Goal: Navigation & Orientation: Find specific page/section

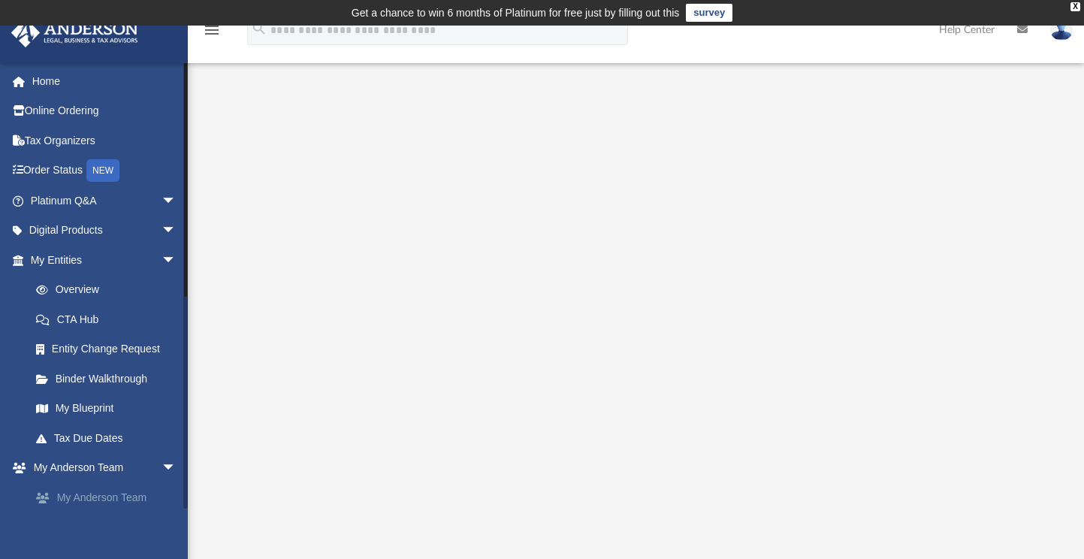
click at [105, 503] on link "My Anderson Team" at bounding box center [110, 497] width 178 height 30
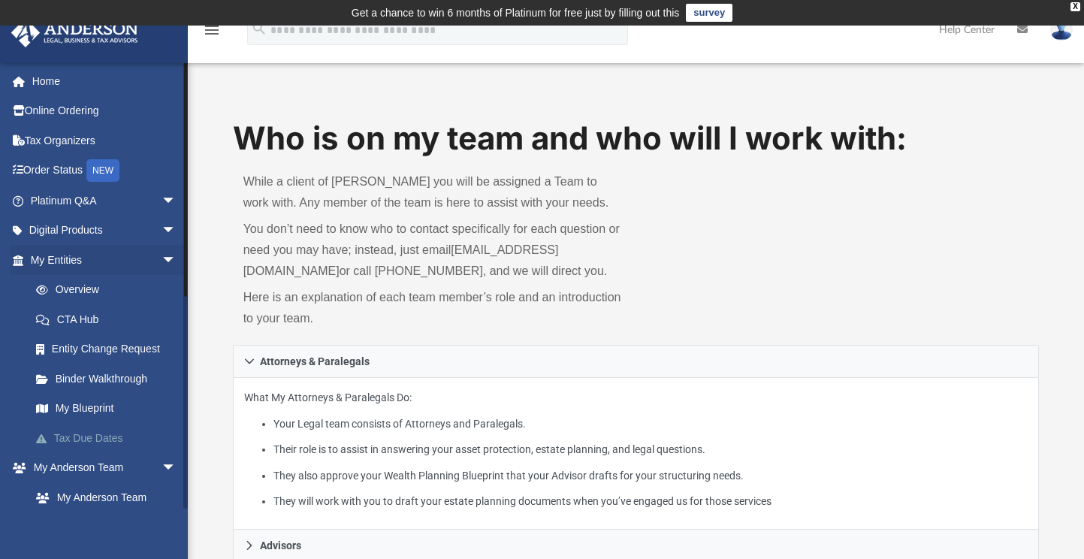
click at [104, 440] on link "Tax Due Dates" at bounding box center [110, 438] width 178 height 30
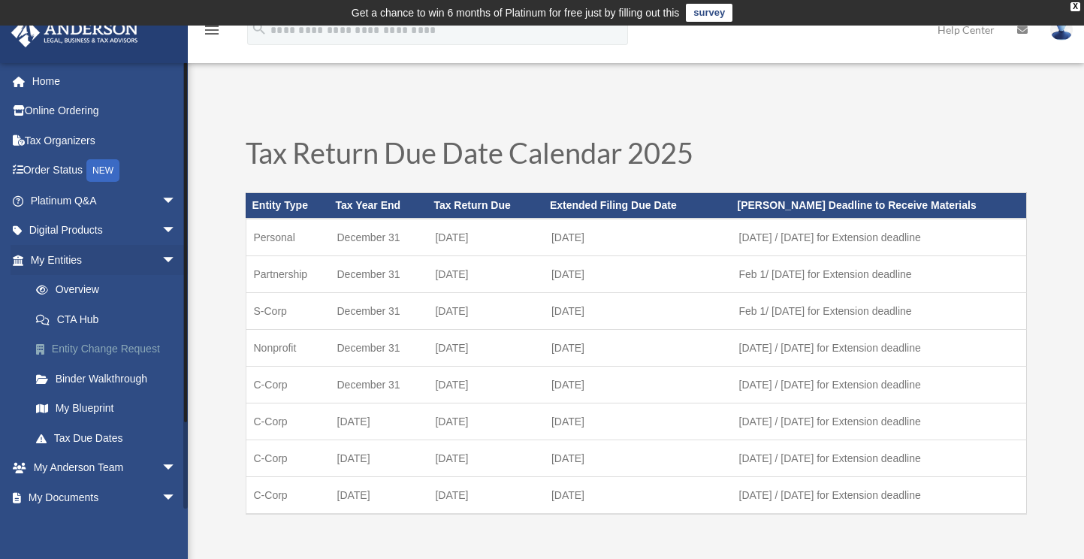
click at [98, 345] on link "Entity Change Request" at bounding box center [110, 349] width 178 height 30
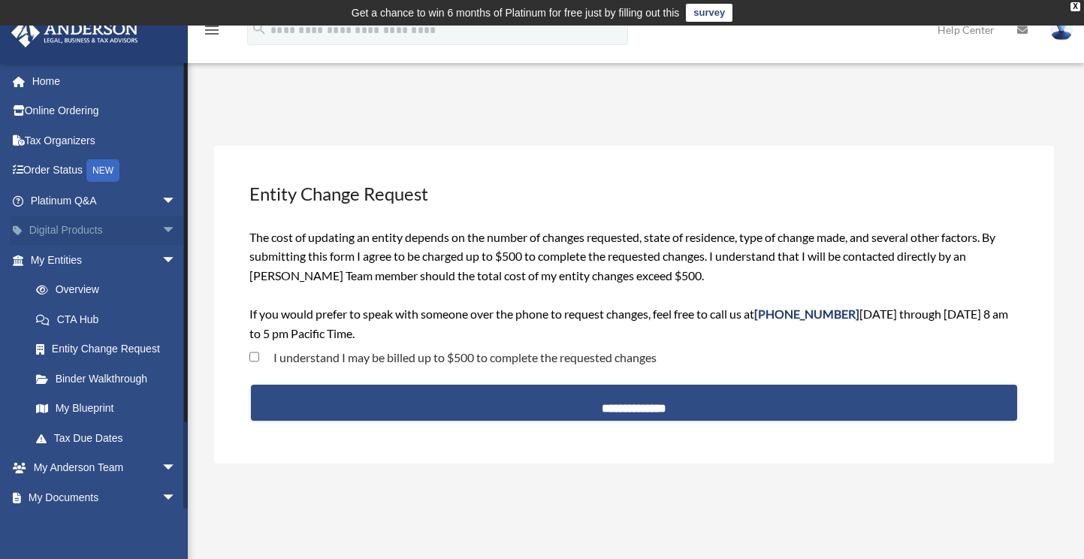
click at [126, 228] on link "Digital Products arrow_drop_down" at bounding box center [105, 231] width 189 height 30
click at [162, 228] on span "arrow_drop_down" at bounding box center [177, 231] width 30 height 31
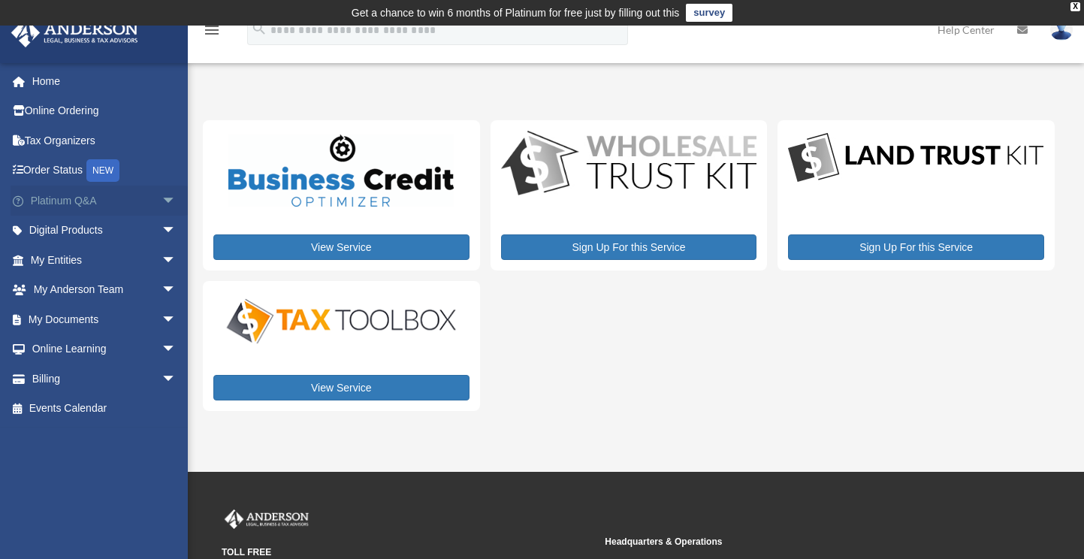
click at [162, 198] on span "arrow_drop_down" at bounding box center [177, 201] width 30 height 31
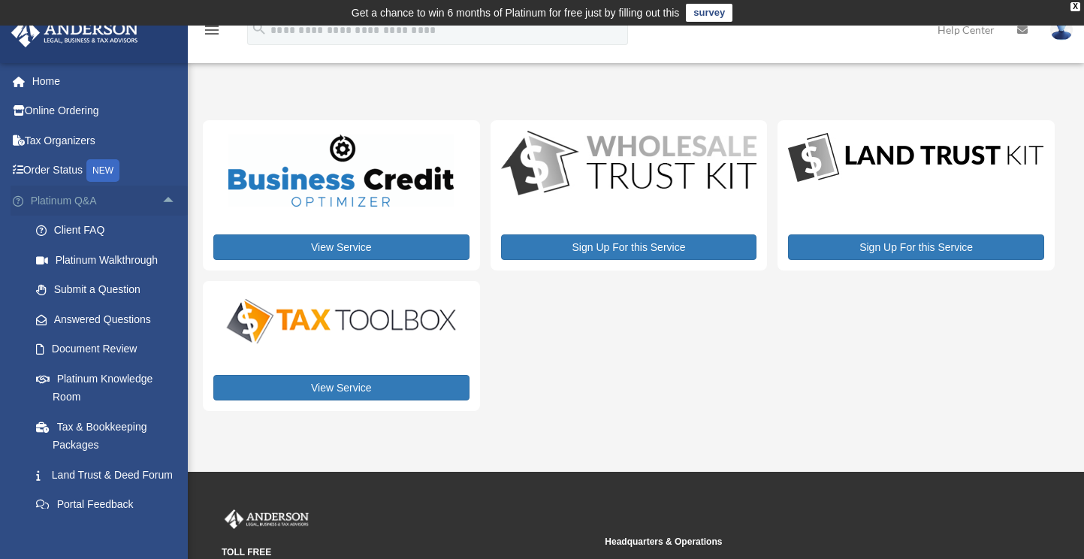
click at [141, 204] on link "Platinum Q&A arrow_drop_up" at bounding box center [105, 201] width 189 height 30
click at [162, 201] on span "arrow_drop_up" at bounding box center [177, 201] width 30 height 31
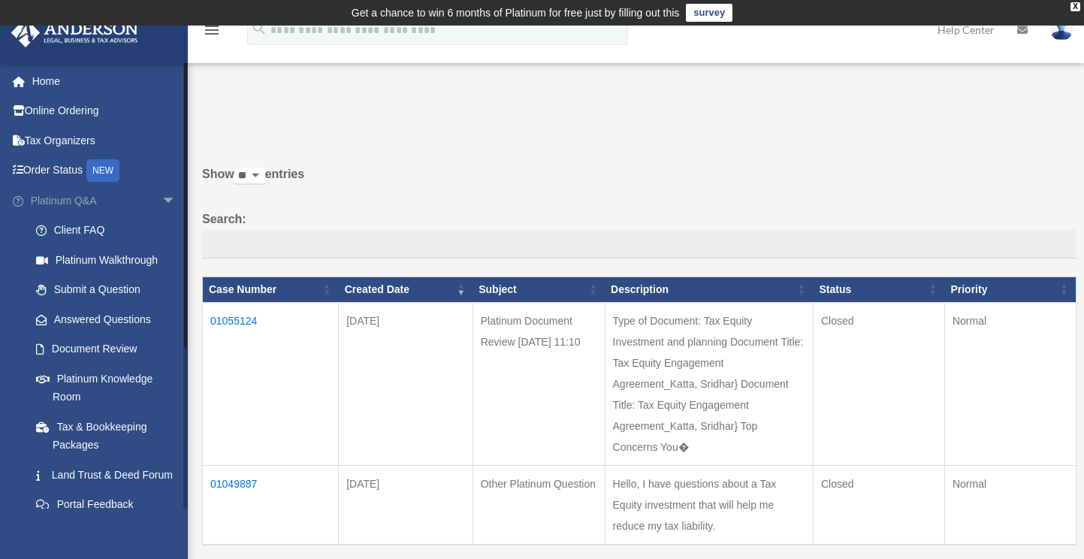
click at [162, 204] on span "arrow_drop_down" at bounding box center [177, 201] width 30 height 31
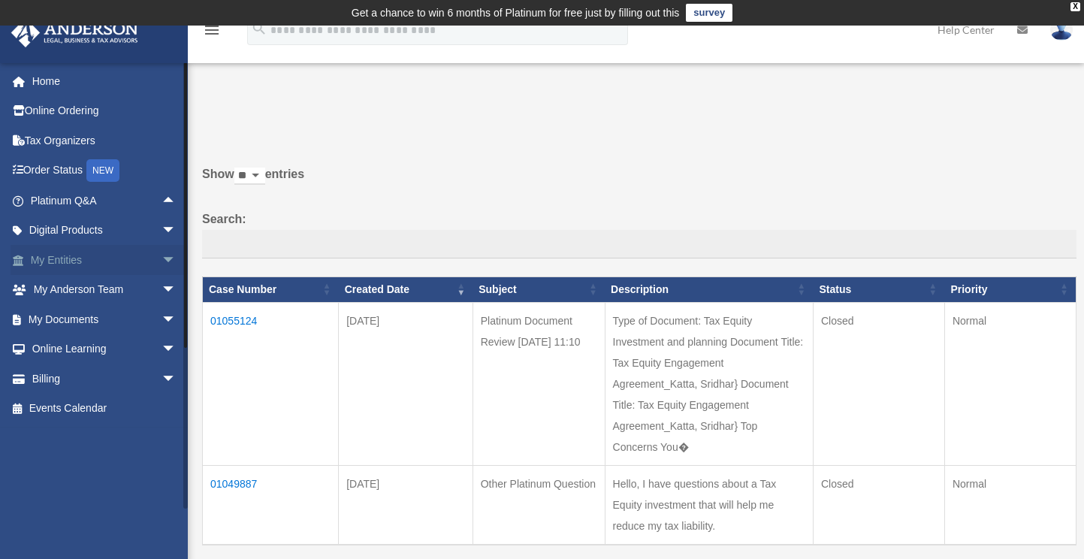
click at [162, 261] on span "arrow_drop_down" at bounding box center [177, 260] width 30 height 31
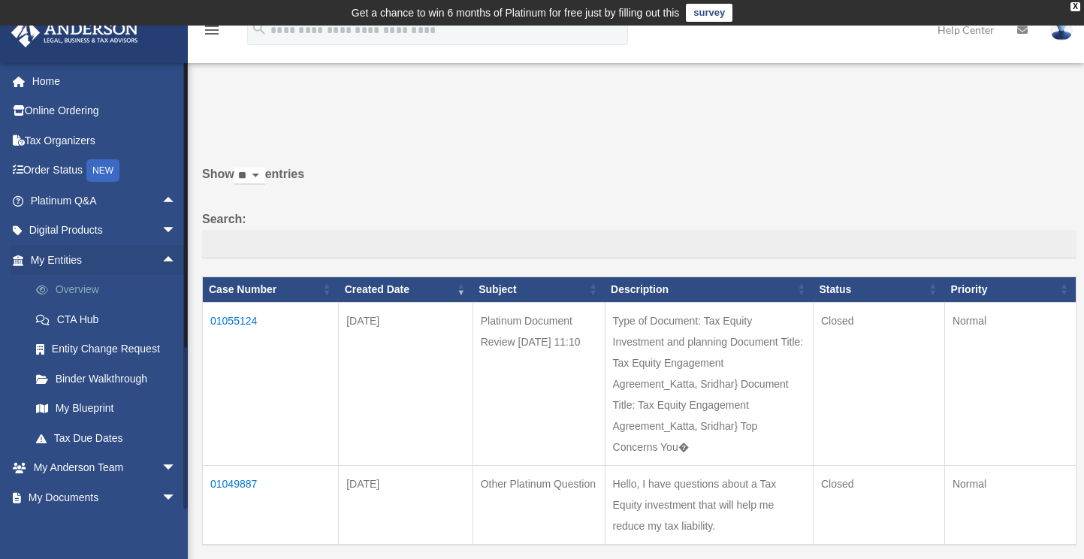
click at [87, 291] on link "Overview" at bounding box center [110, 290] width 178 height 30
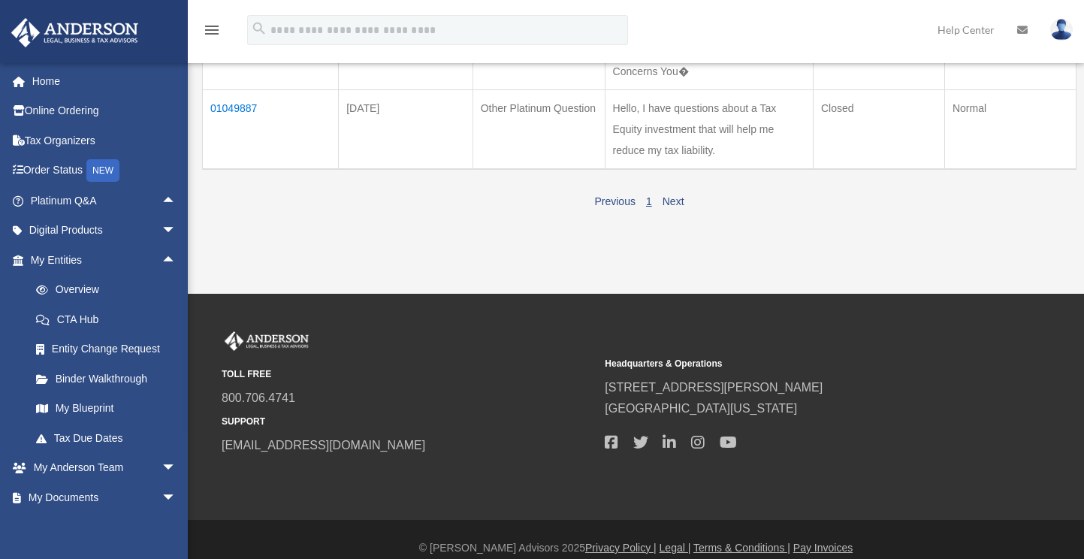
scroll to position [367, 0]
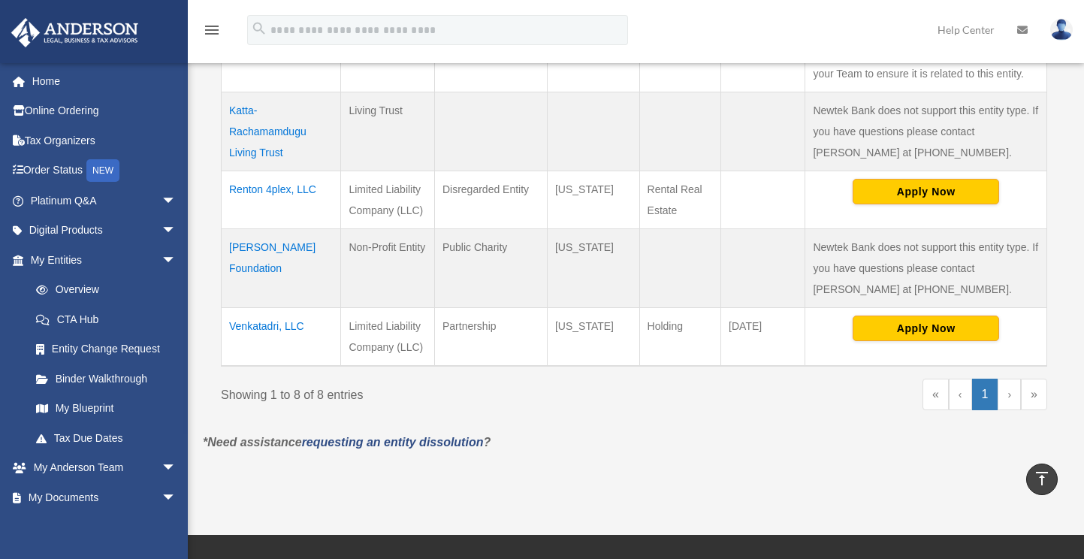
scroll to position [673, 0]
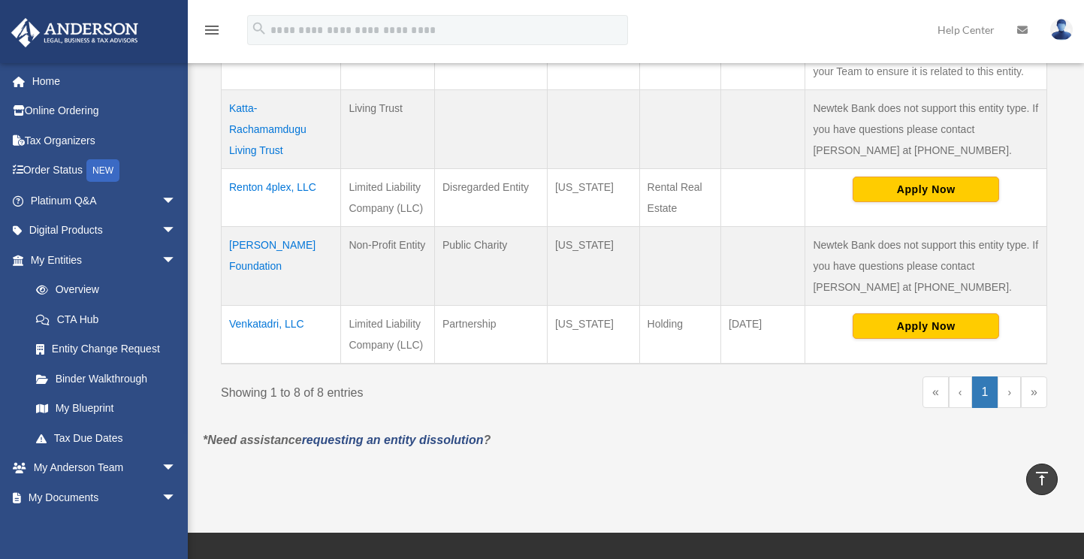
click at [235, 142] on td "Katta-Rachamamdugu Living Trust" at bounding box center [281, 128] width 119 height 79
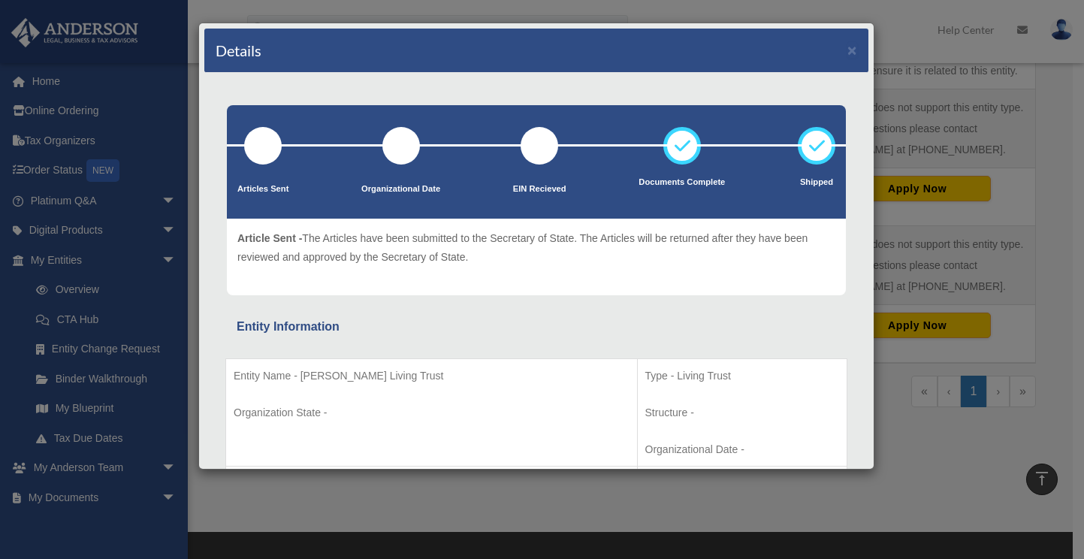
click at [848, 51] on div "Details ×" at bounding box center [536, 51] width 664 height 44
click at [847, 50] on button "×" at bounding box center [852, 50] width 10 height 16
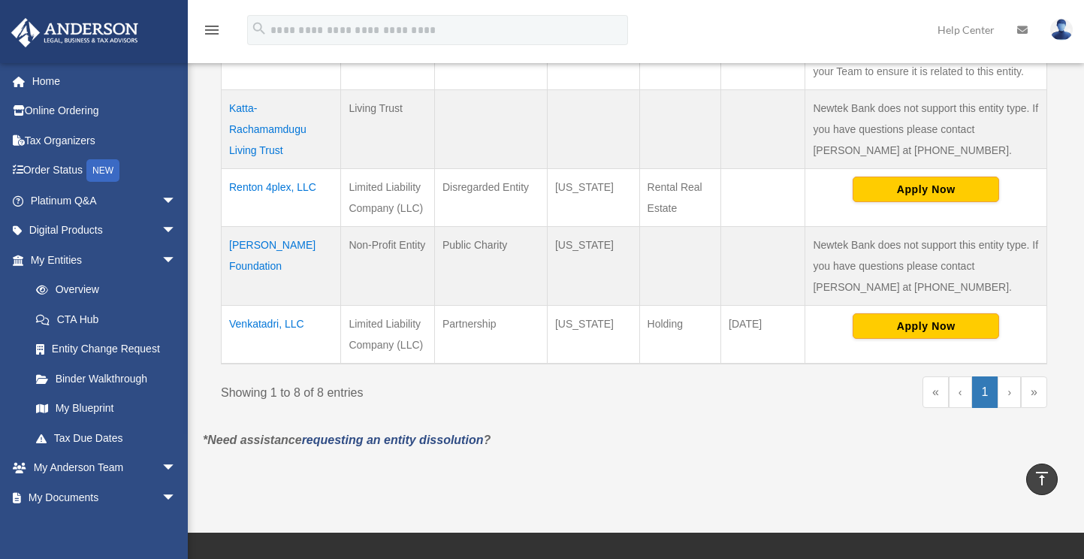
click at [253, 238] on td "Srisai Foundation" at bounding box center [281, 265] width 119 height 79
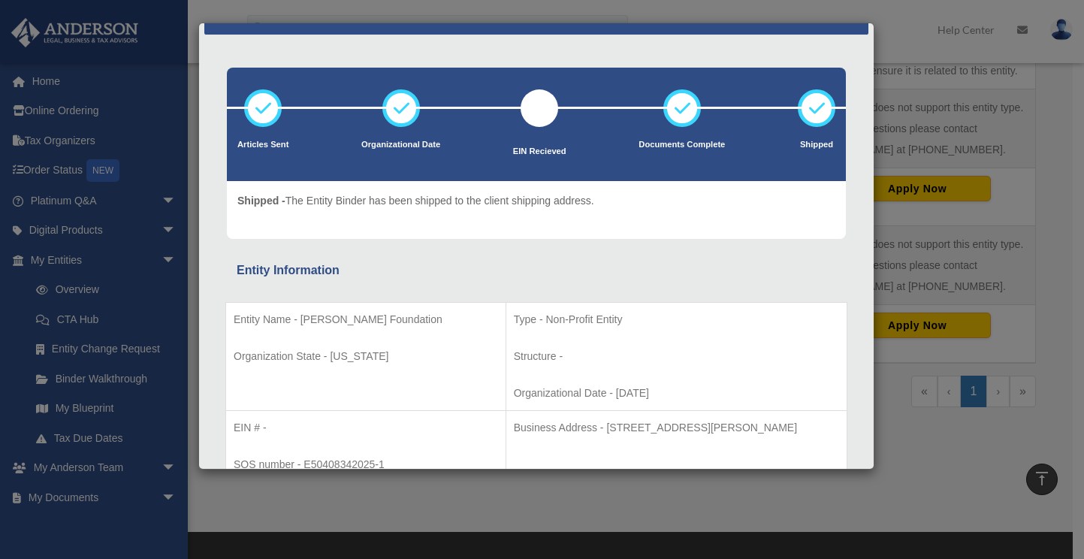
scroll to position [0, 0]
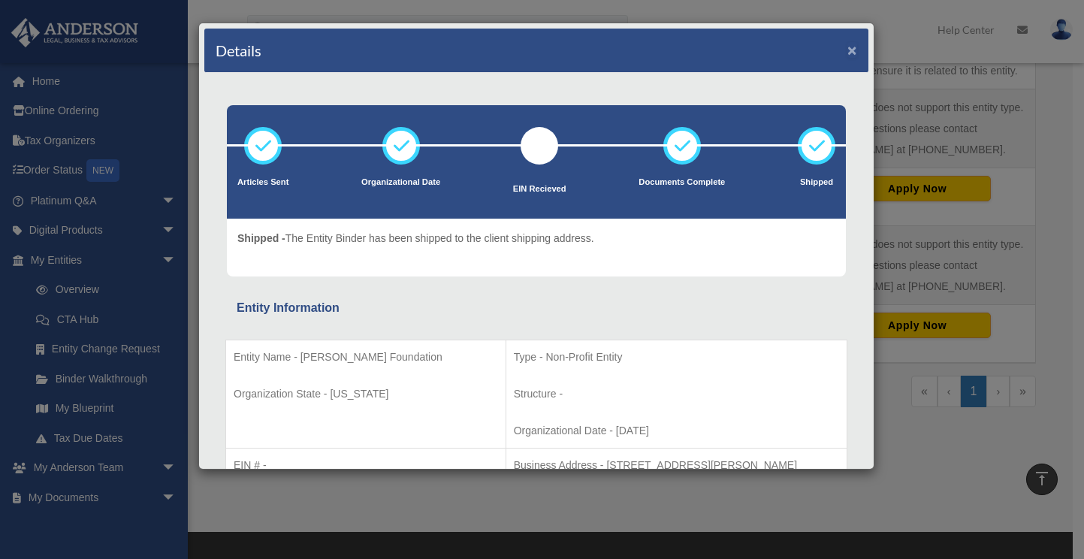
click at [847, 56] on button "×" at bounding box center [852, 50] width 10 height 16
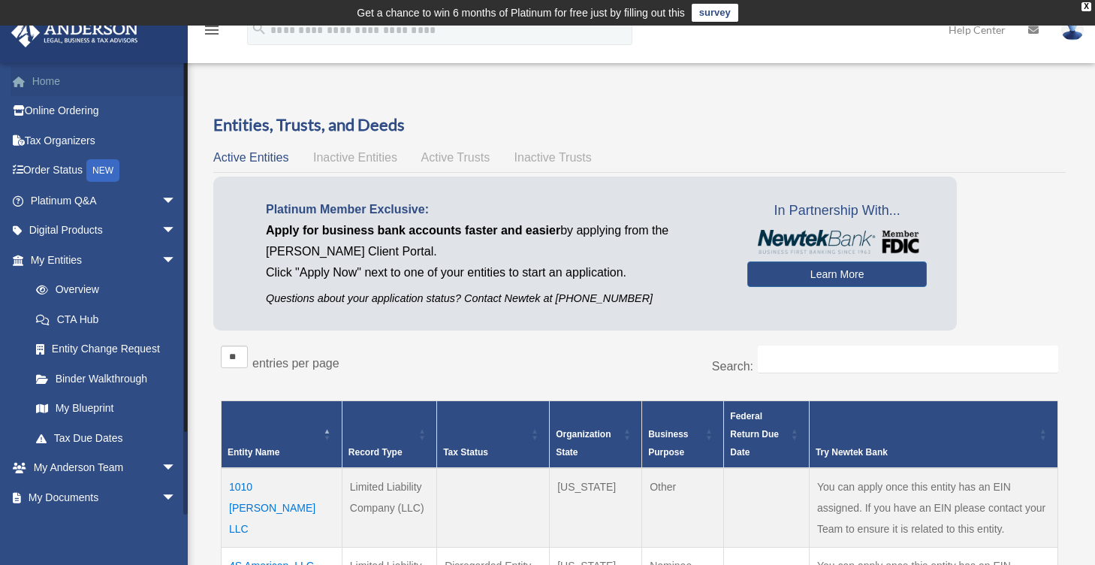
click at [41, 83] on link "Home" at bounding box center [105, 81] width 189 height 30
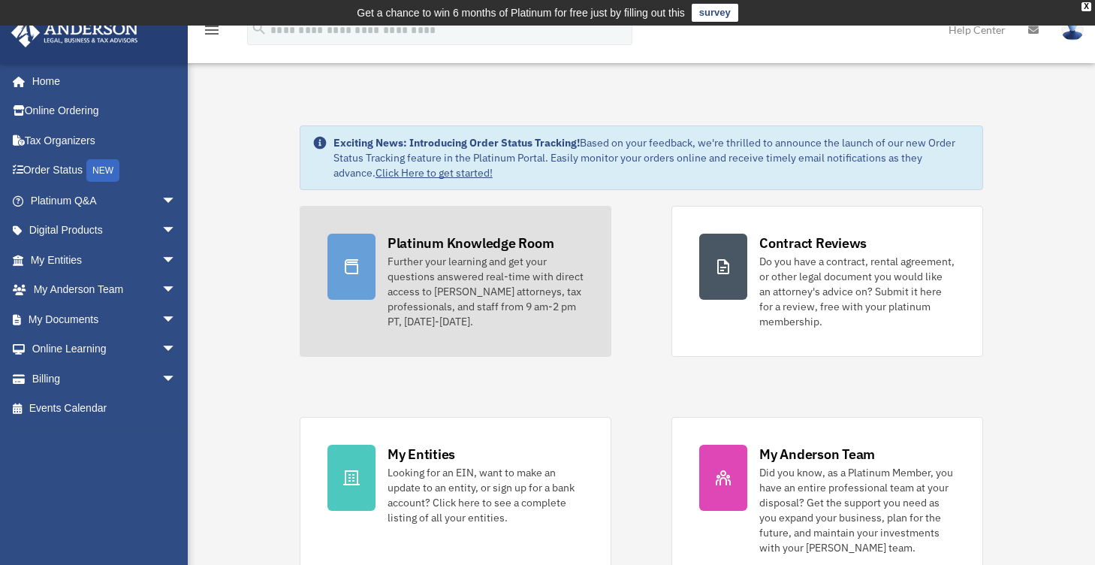
click at [481, 254] on div "Further your learning and get your questions answered real-time with direct acc…" at bounding box center [486, 291] width 196 height 75
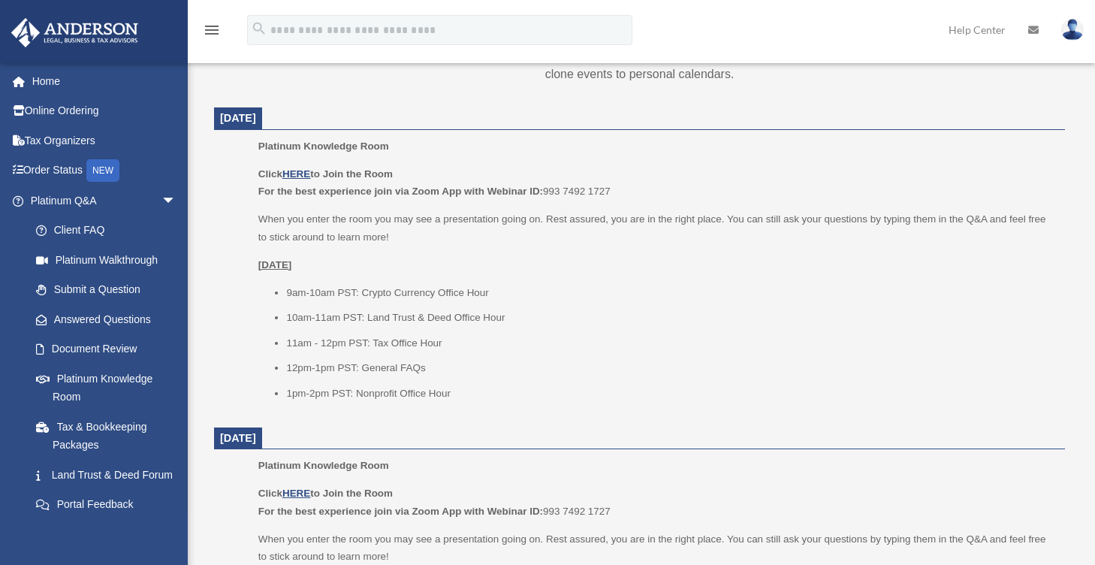
scroll to position [597, 0]
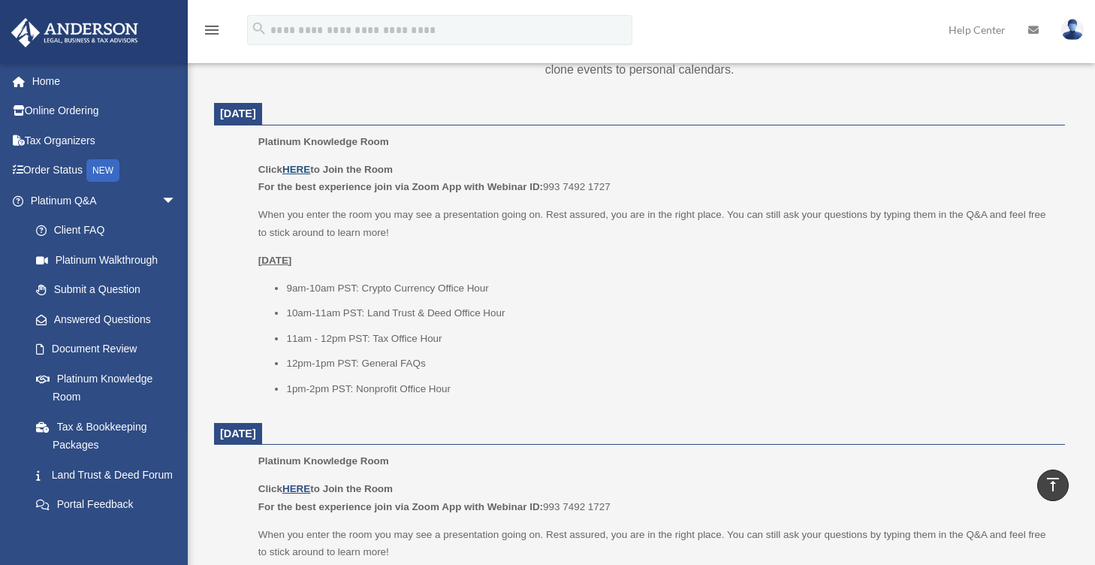
click at [297, 171] on u "HERE" at bounding box center [296, 169] width 28 height 11
click at [455, 394] on li "1pm-2pm PST: Nonprofit Office Hour" at bounding box center [670, 389] width 768 height 18
click at [102, 321] on link "Answered Questions" at bounding box center [110, 319] width 178 height 30
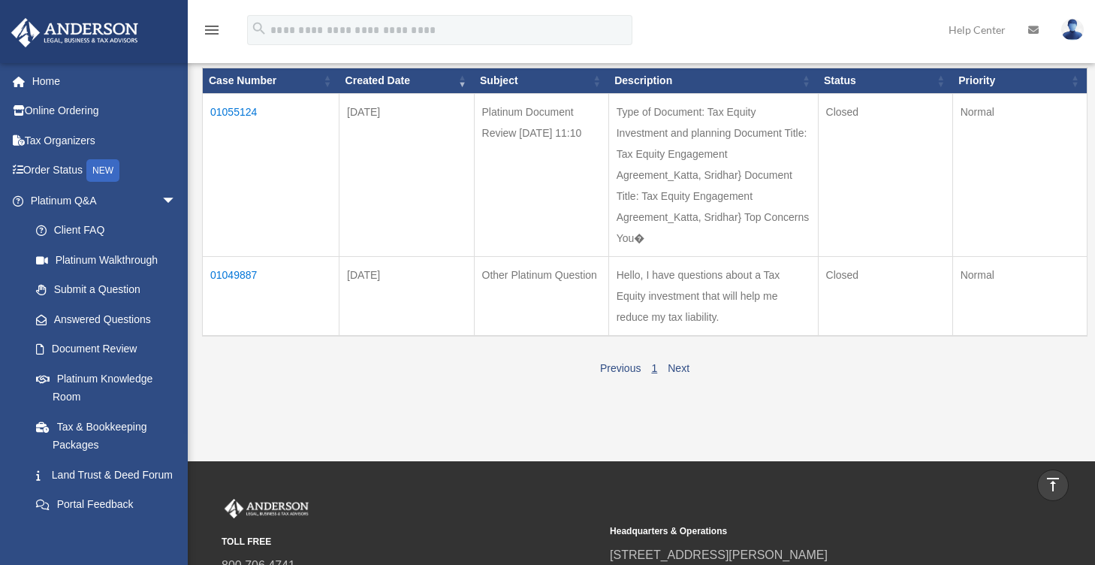
scroll to position [208, 0]
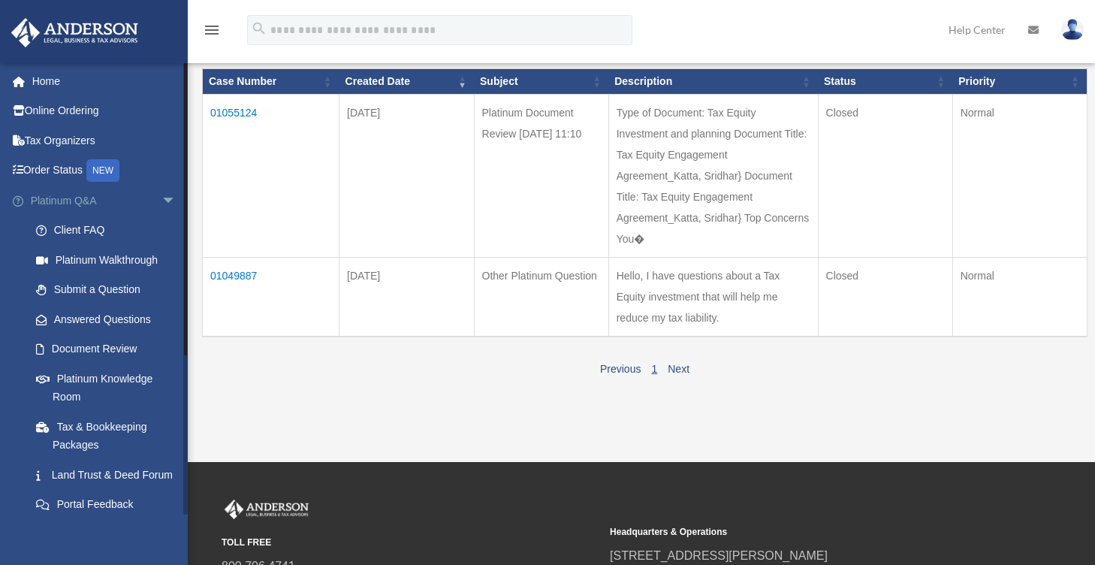
click at [65, 197] on link "Platinum Q&A arrow_drop_down" at bounding box center [105, 201] width 189 height 30
click at [165, 201] on span "arrow_drop_down" at bounding box center [177, 201] width 30 height 31
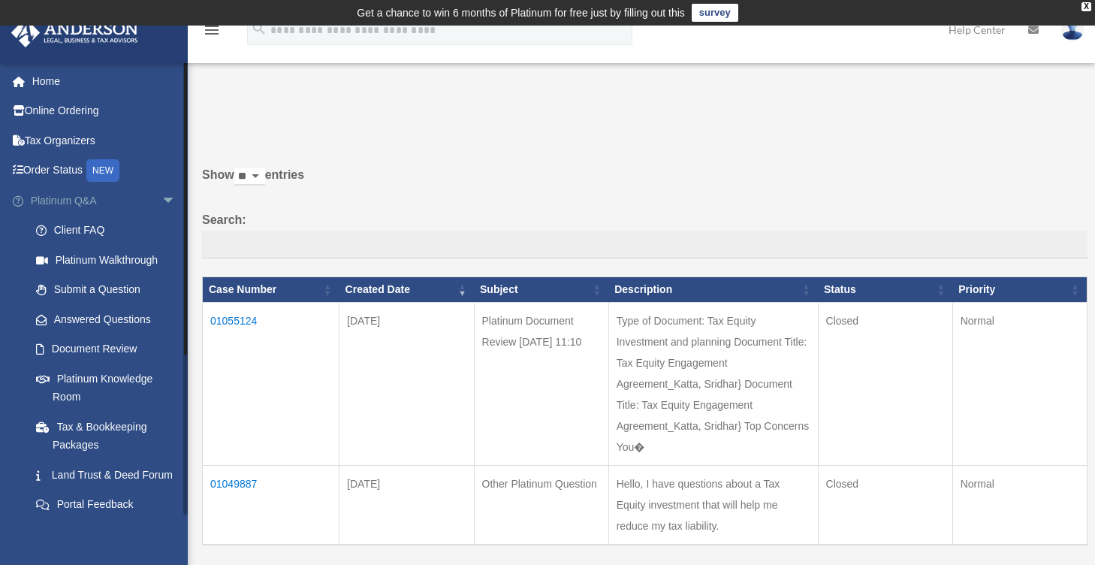
click at [162, 195] on span "arrow_drop_down" at bounding box center [177, 201] width 30 height 31
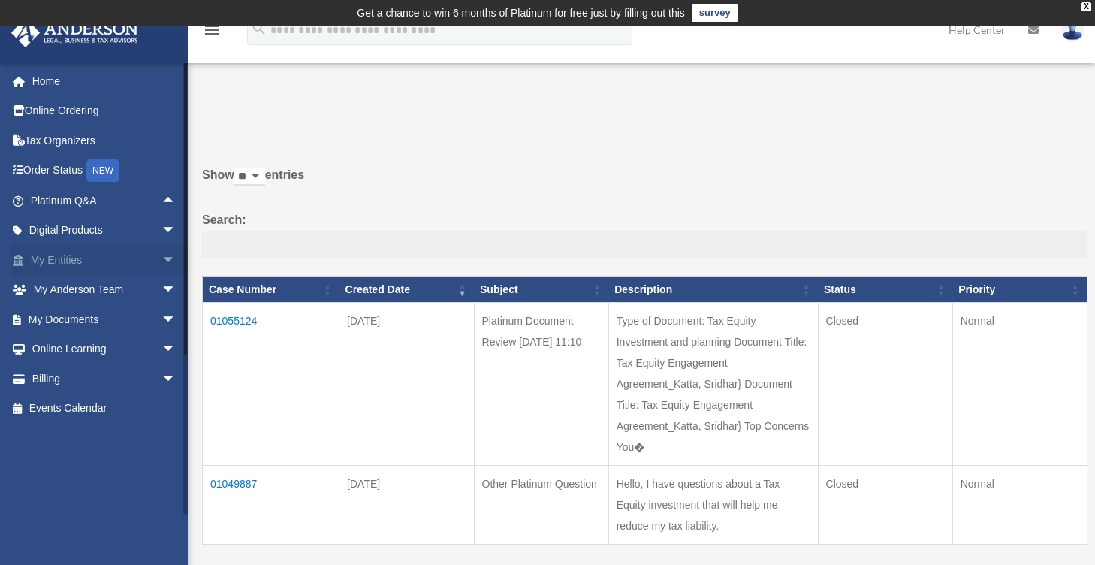
click at [162, 261] on span "arrow_drop_down" at bounding box center [177, 260] width 30 height 31
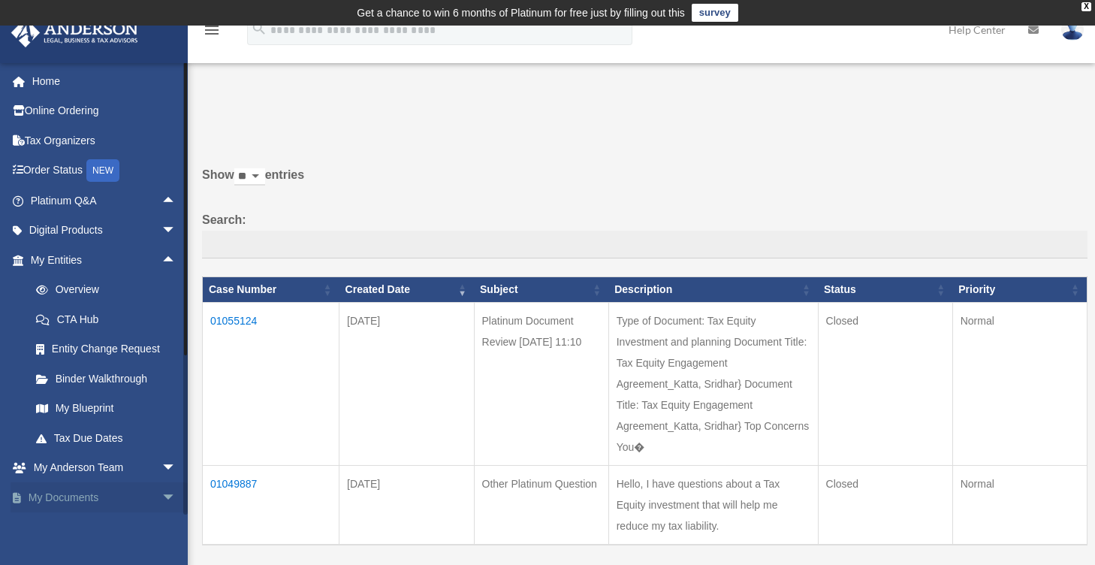
click at [162, 501] on span "arrow_drop_down" at bounding box center [177, 497] width 30 height 31
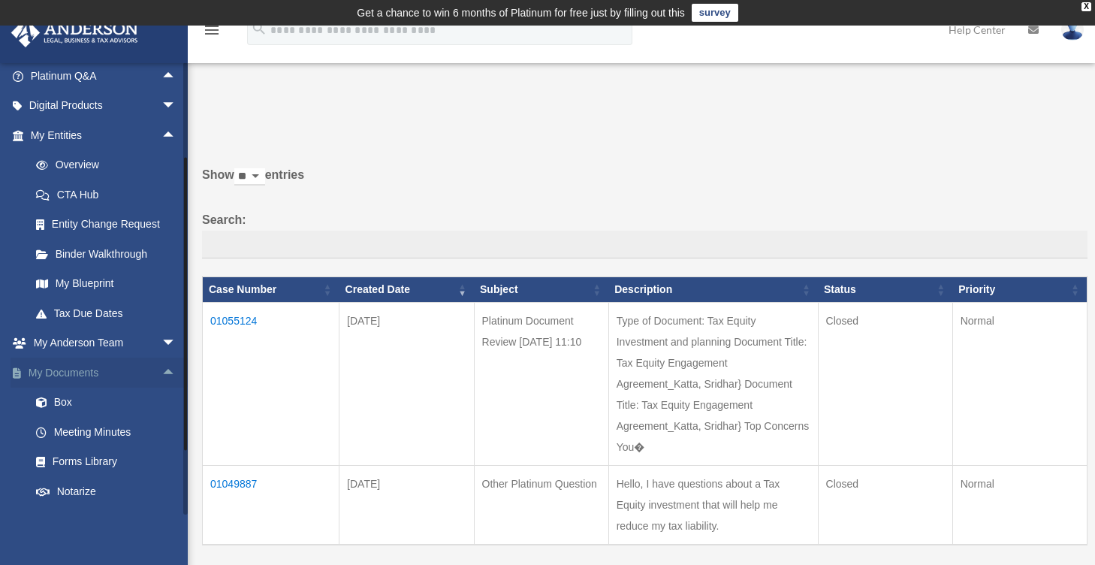
scroll to position [208, 0]
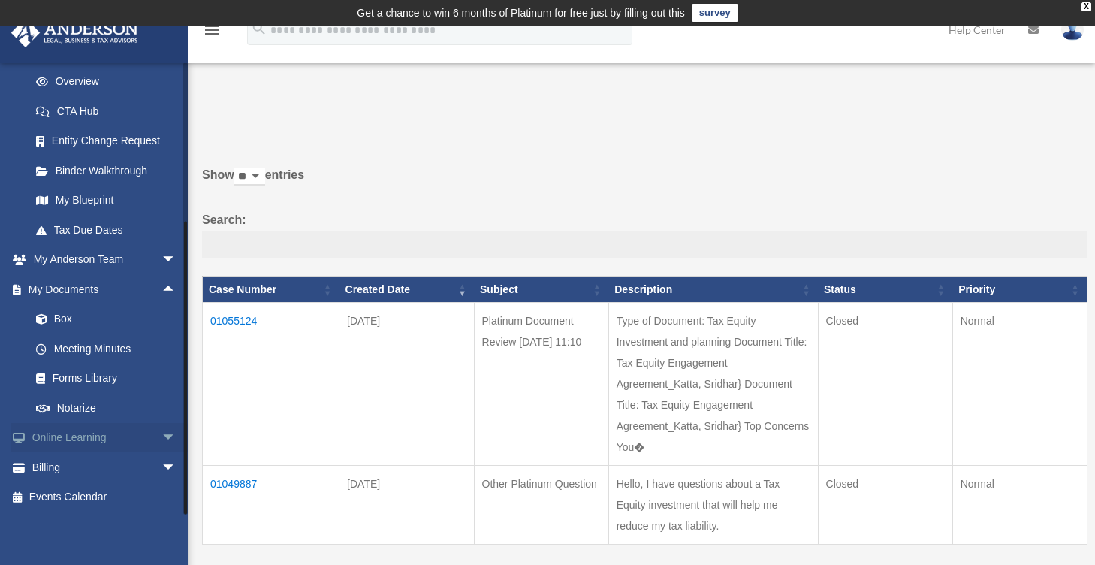
click at [162, 436] on span "arrow_drop_down" at bounding box center [177, 438] width 30 height 31
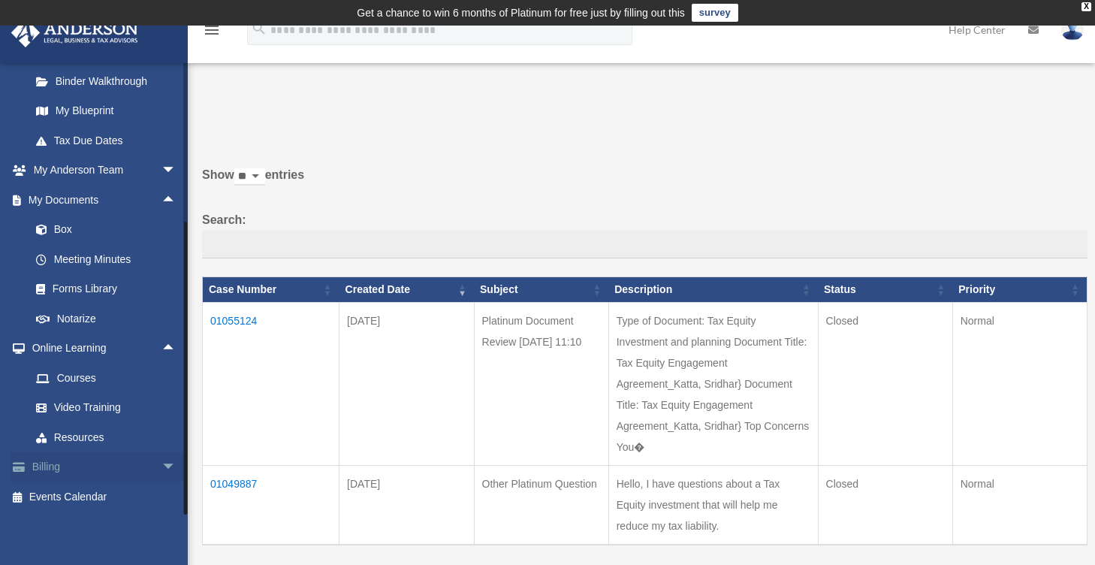
click at [162, 466] on span "arrow_drop_down" at bounding box center [177, 467] width 30 height 31
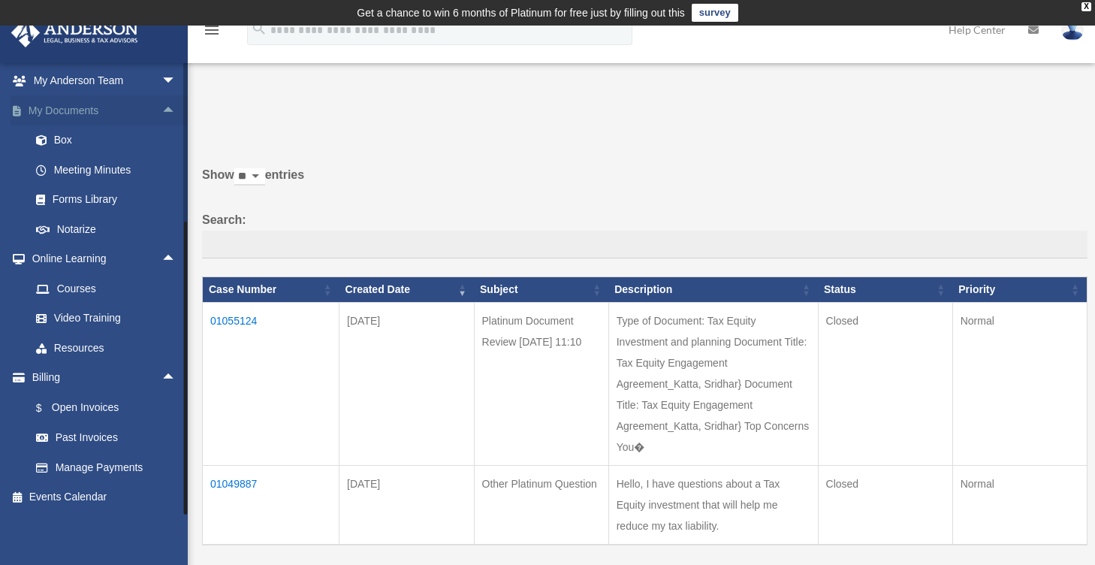
click at [162, 113] on span "arrow_drop_up" at bounding box center [177, 110] width 30 height 31
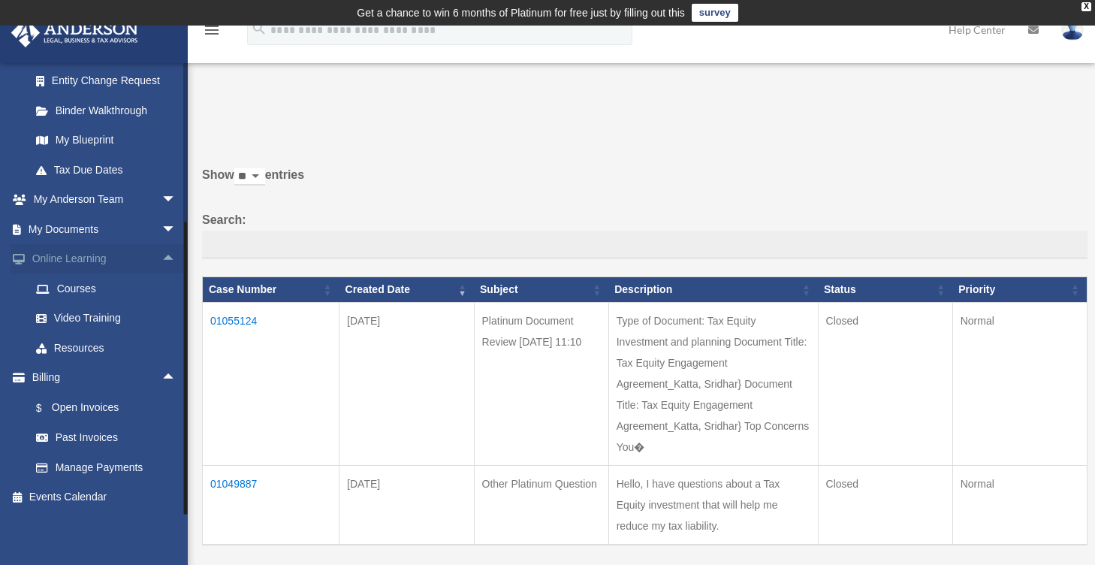
click at [162, 259] on span "arrow_drop_up" at bounding box center [177, 259] width 30 height 31
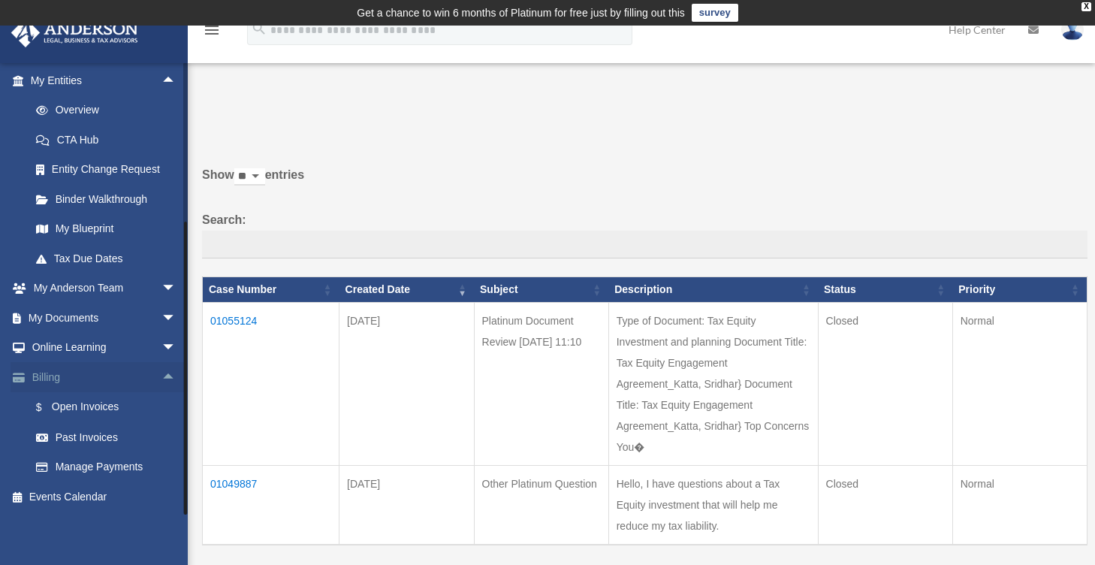
click at [162, 376] on span "arrow_drop_up" at bounding box center [177, 377] width 30 height 31
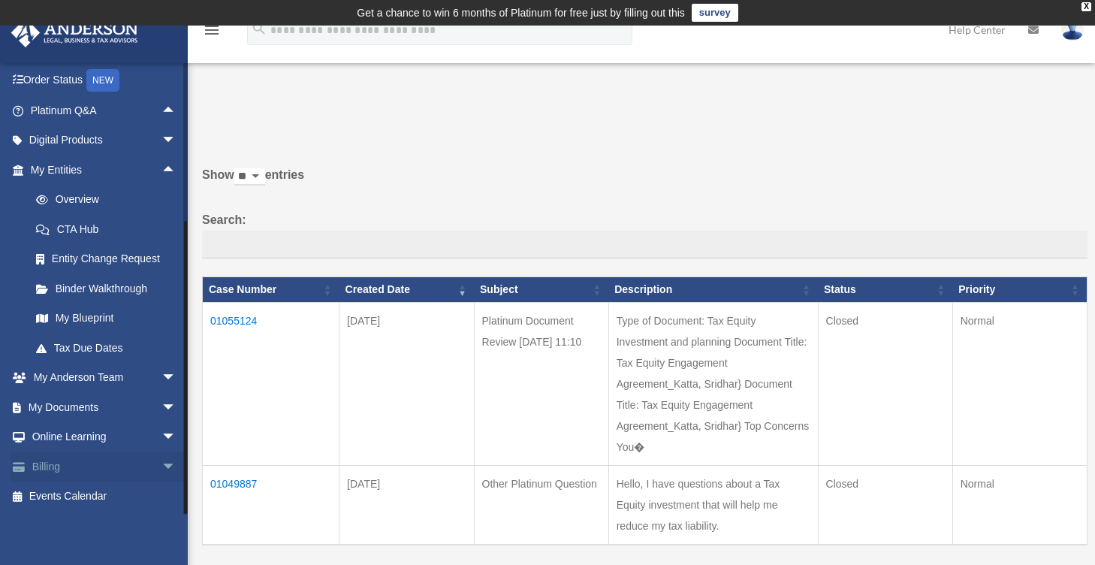
scroll to position [89, 0]
click at [140, 173] on link "My Entities arrow_drop_up" at bounding box center [105, 170] width 189 height 30
click at [162, 146] on span "arrow_drop_down" at bounding box center [177, 141] width 30 height 31
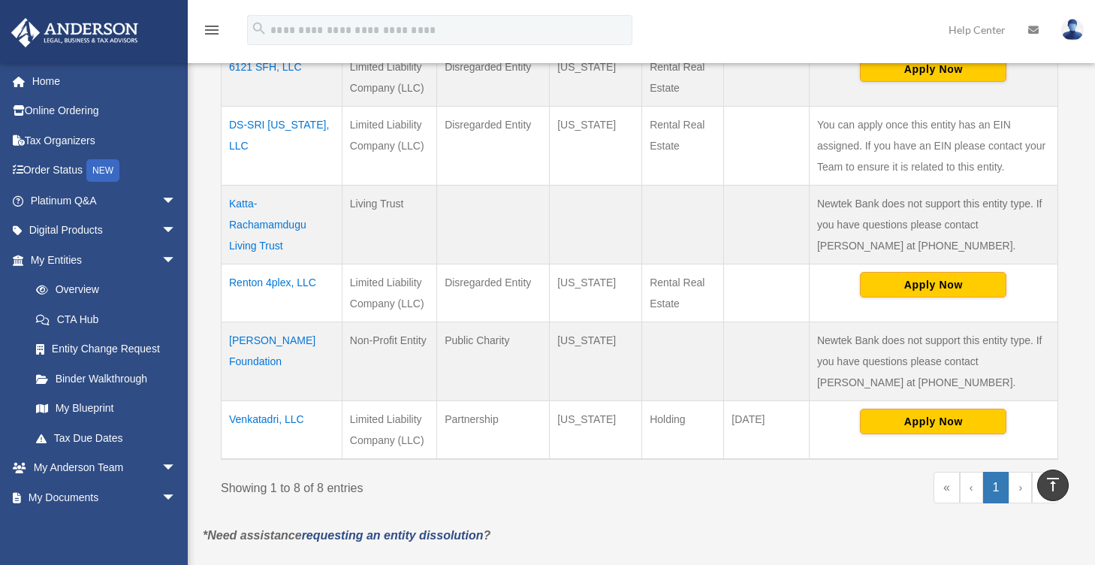
scroll to position [578, 0]
click at [273, 336] on td "[PERSON_NAME] Foundation" at bounding box center [282, 360] width 121 height 79
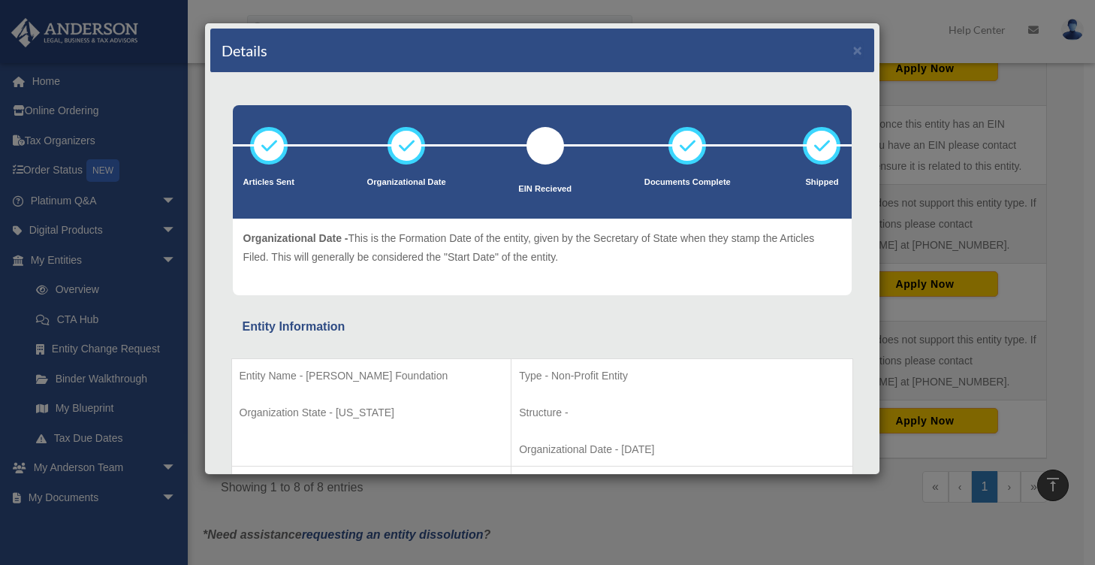
click at [415, 146] on icon at bounding box center [406, 145] width 45 height 45
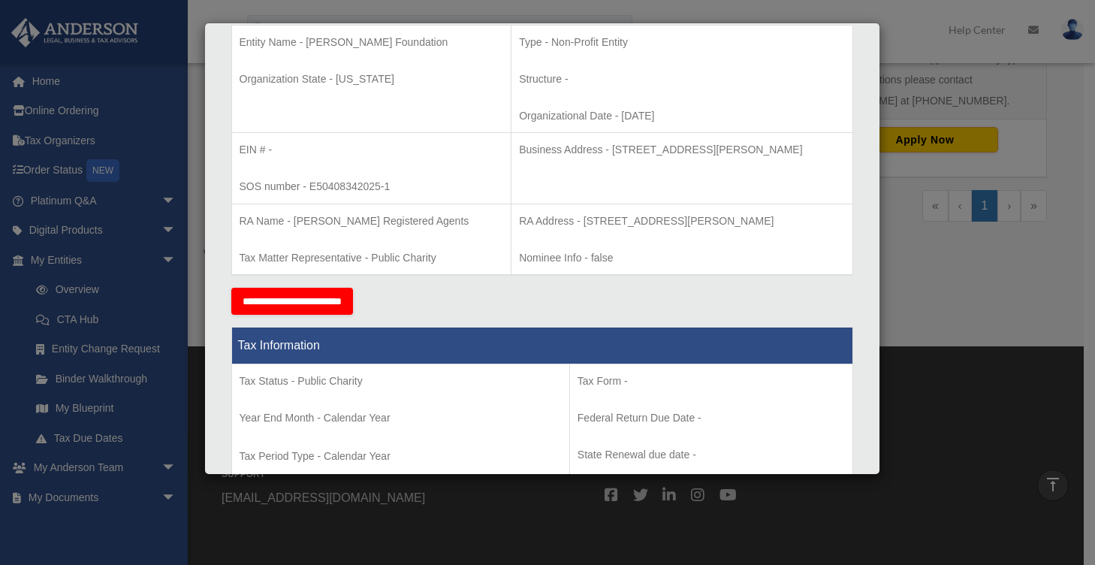
scroll to position [0, 0]
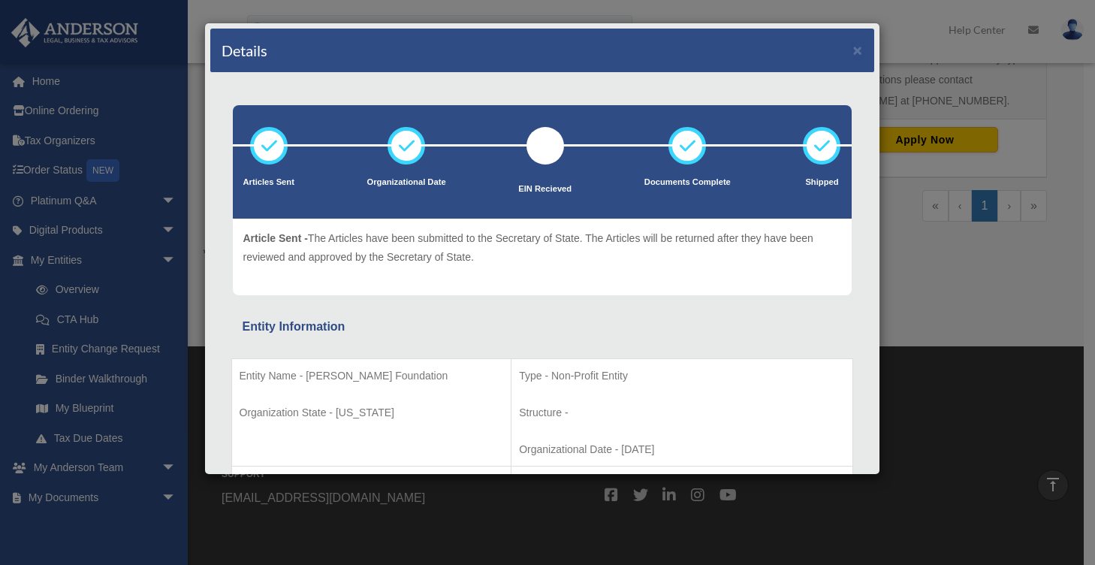
click at [264, 165] on icon at bounding box center [268, 145] width 45 height 45
click at [853, 49] on button "×" at bounding box center [858, 50] width 10 height 16
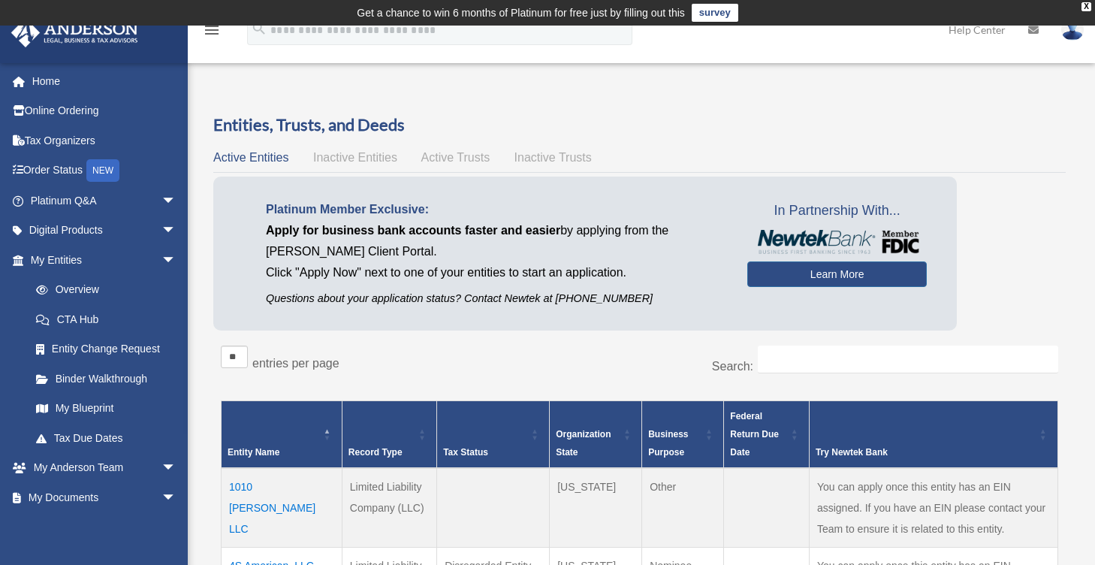
click at [445, 161] on span "Active Trusts" at bounding box center [455, 157] width 69 height 13
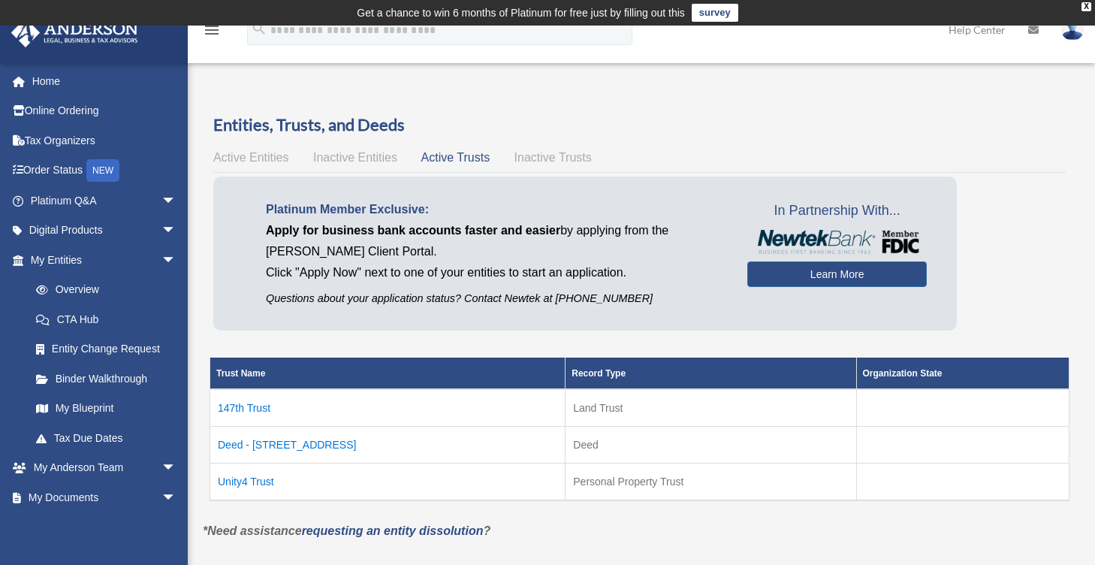
click at [557, 156] on span "Inactive Trusts" at bounding box center [553, 157] width 77 height 13
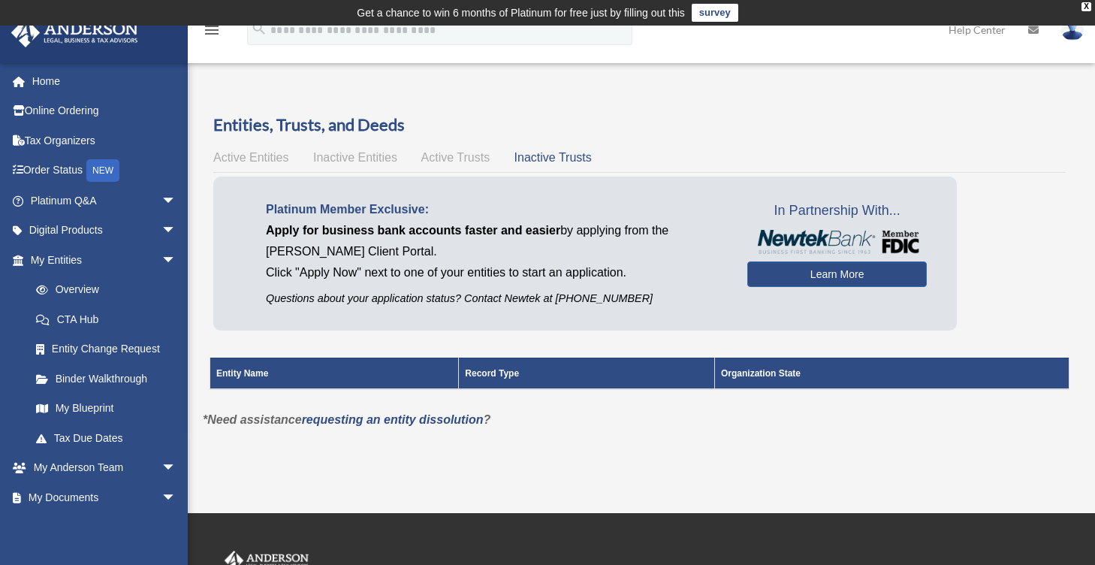
click at [332, 154] on span "Inactive Entities" at bounding box center [355, 157] width 84 height 13
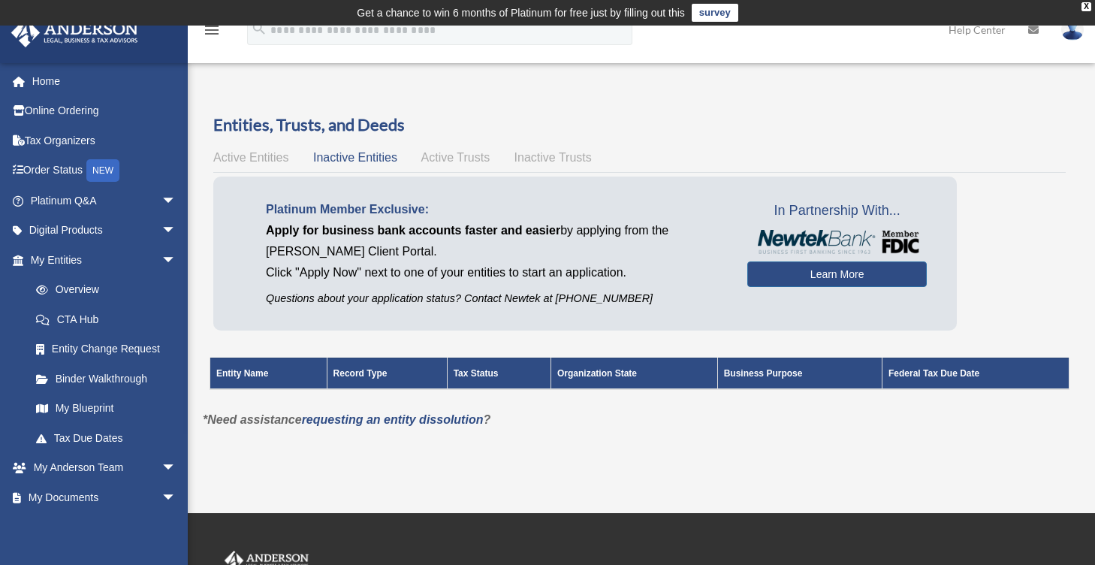
click at [237, 153] on span "Active Entities" at bounding box center [250, 157] width 75 height 13
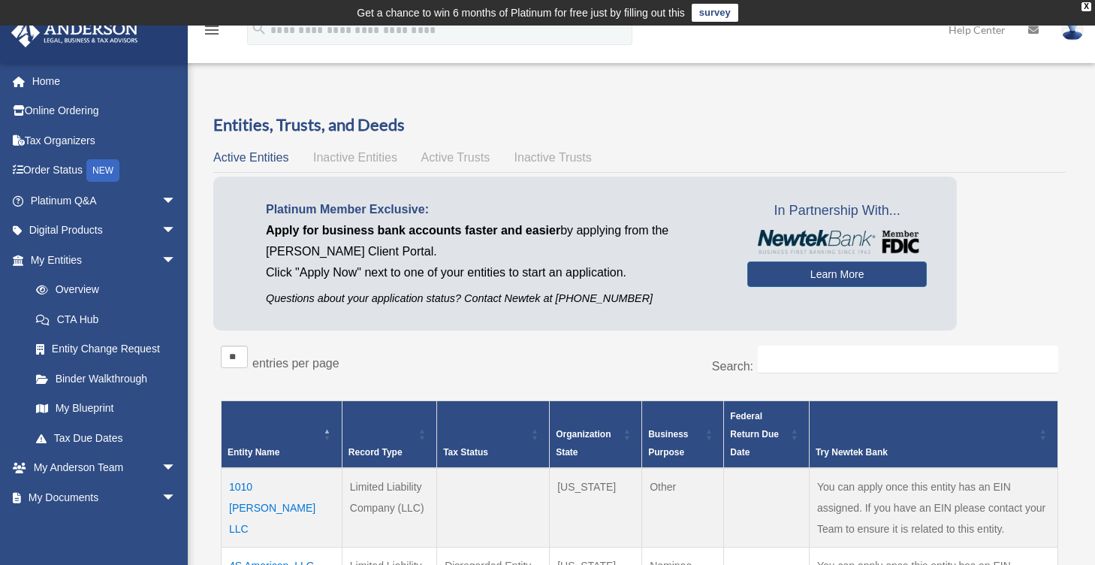
click at [472, 164] on span "Active Trusts" at bounding box center [455, 157] width 69 height 13
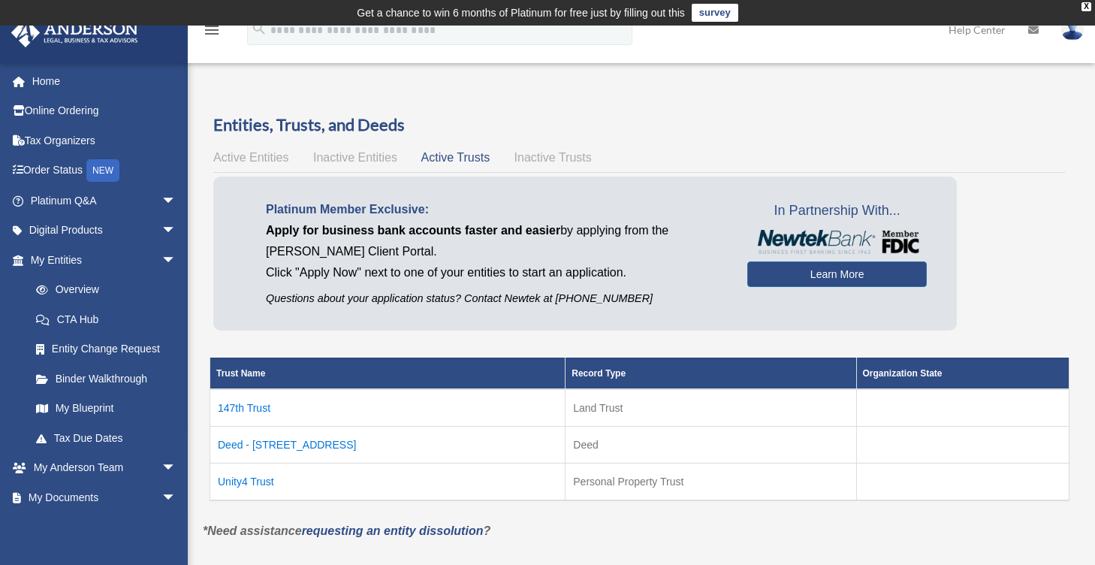
click at [239, 148] on div "Active Entities Inactive Entities Active Trusts Inactive Trusts" at bounding box center [639, 157] width 853 height 21
click at [248, 157] on span "Active Entities" at bounding box center [250, 157] width 75 height 13
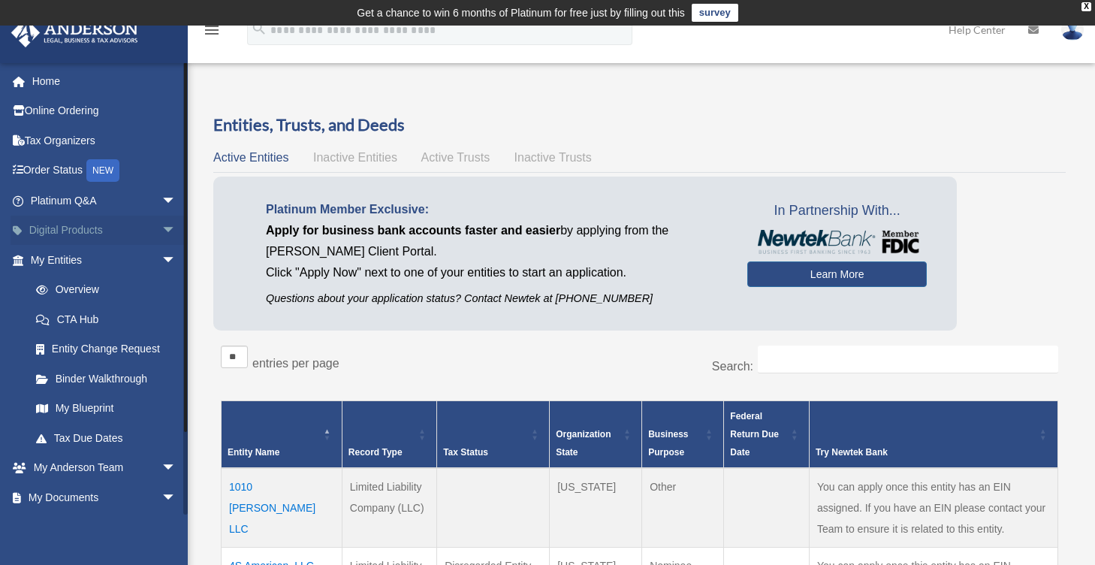
click at [162, 236] on span "arrow_drop_down" at bounding box center [177, 231] width 30 height 31
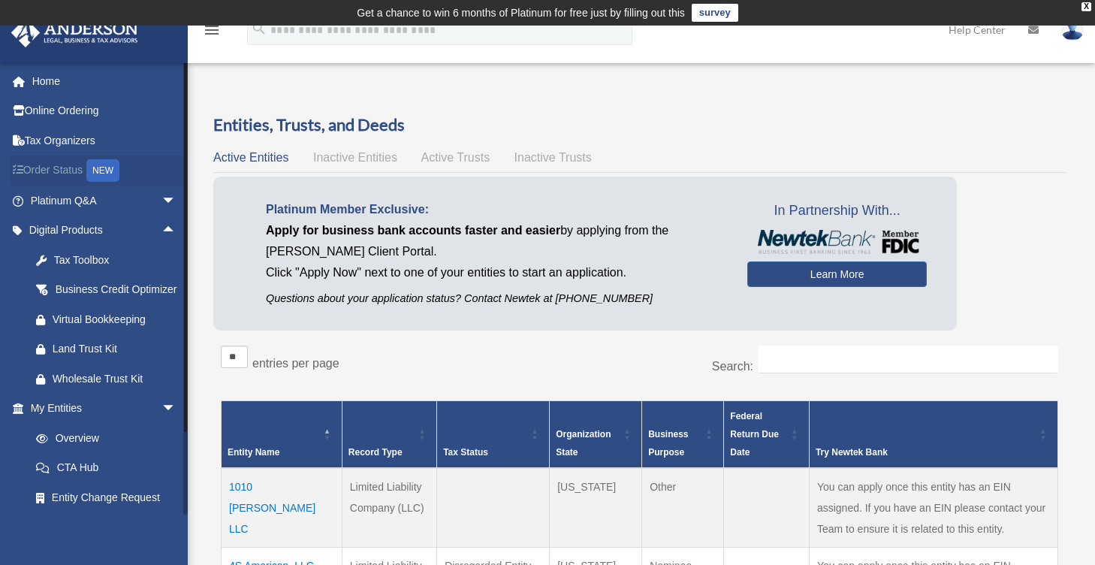
click at [68, 172] on link "Order Status NEW" at bounding box center [105, 170] width 189 height 31
